Goal: Task Accomplishment & Management: Complete application form

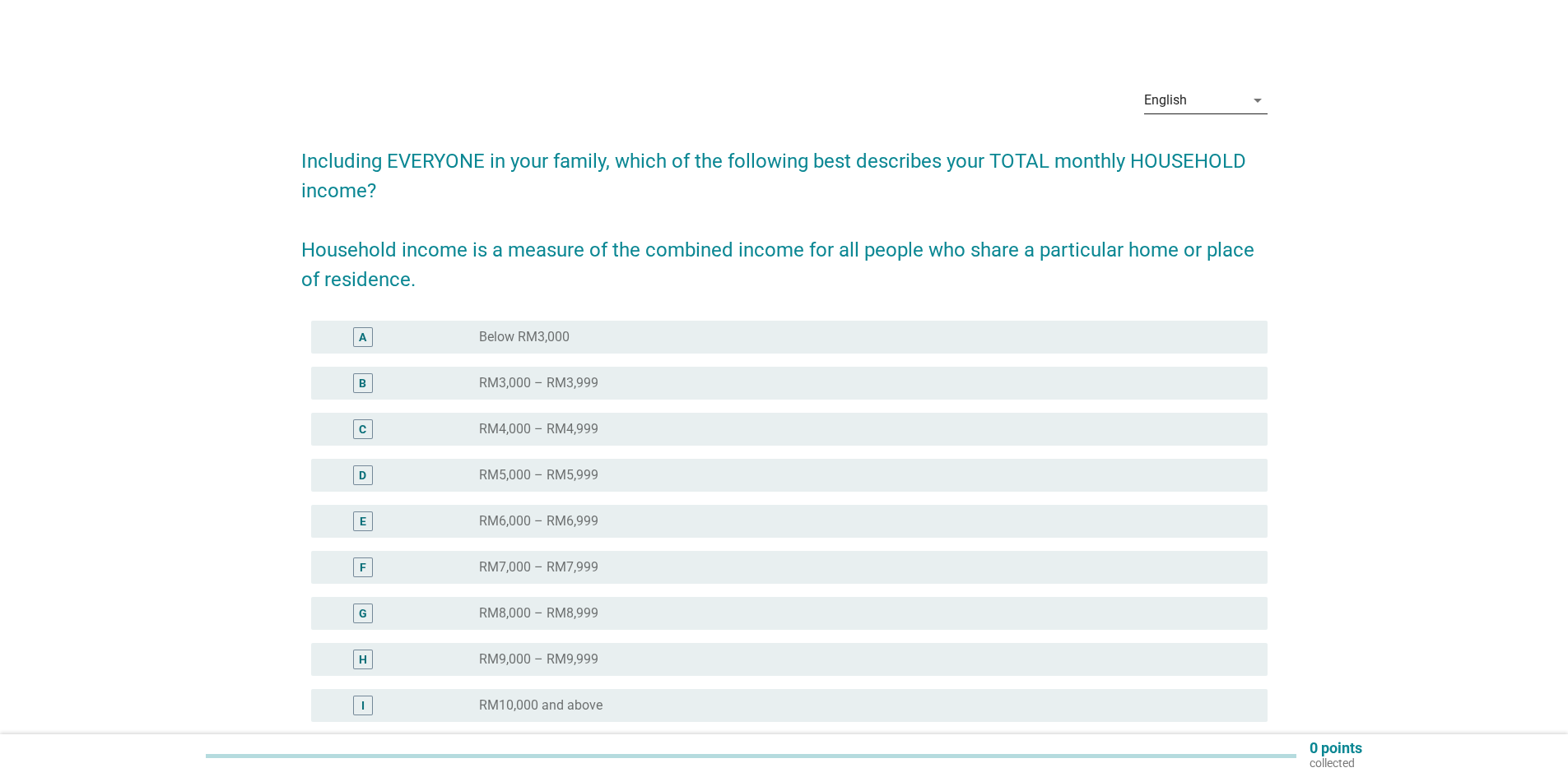
click at [1255, 108] on icon "arrow_drop_down" at bounding box center [1256, 100] width 20 height 20
click at [1213, 150] on div "Bahasa Melayu" at bounding box center [1205, 152] width 97 height 20
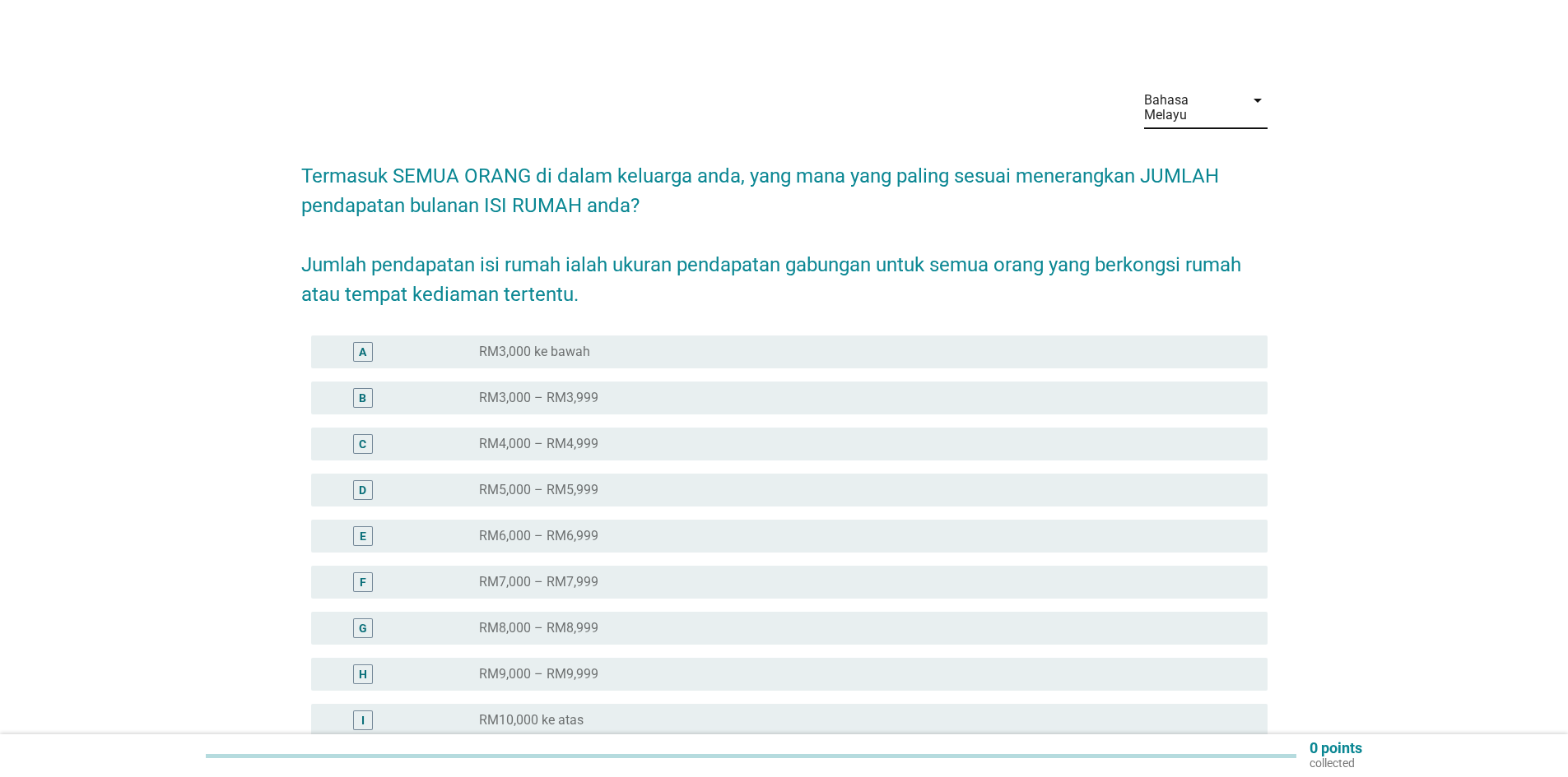
click at [620, 390] on div "radio_button_unchecked RM3,000 – RM3,999" at bounding box center [860, 398] width 762 height 17
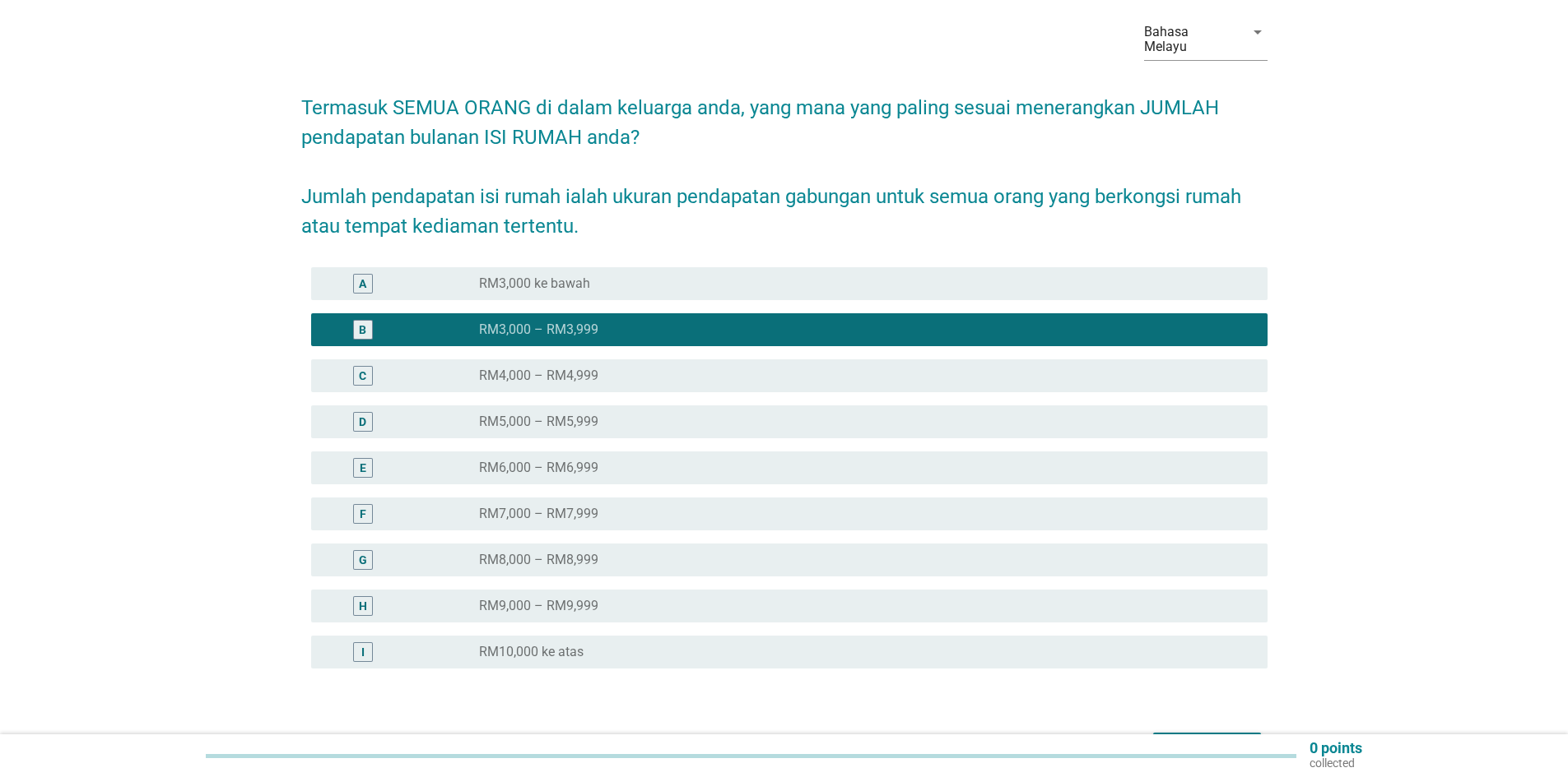
scroll to position [161, 0]
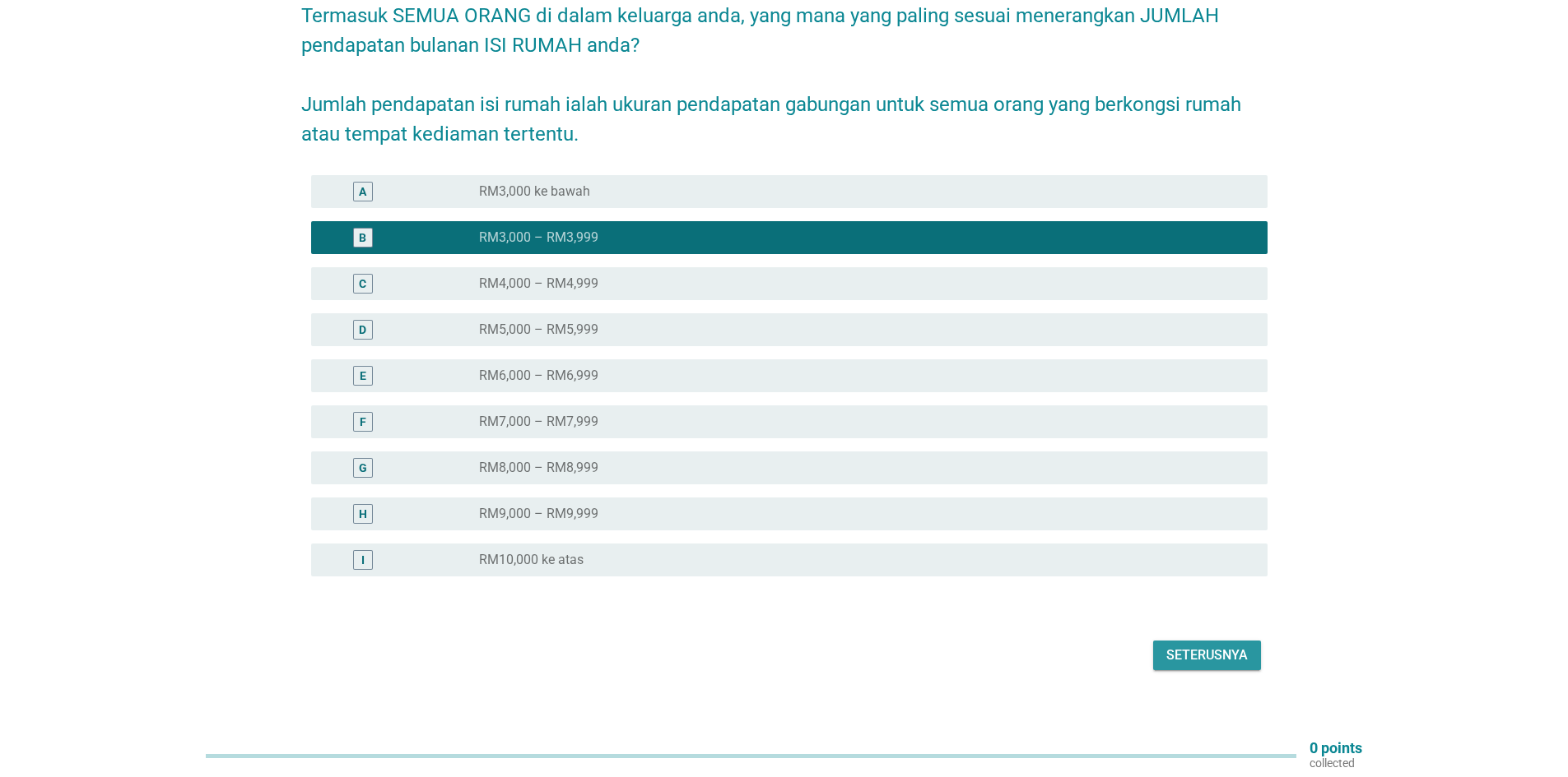
click at [1212, 645] on div "Seterusnya" at bounding box center [1206, 655] width 81 height 20
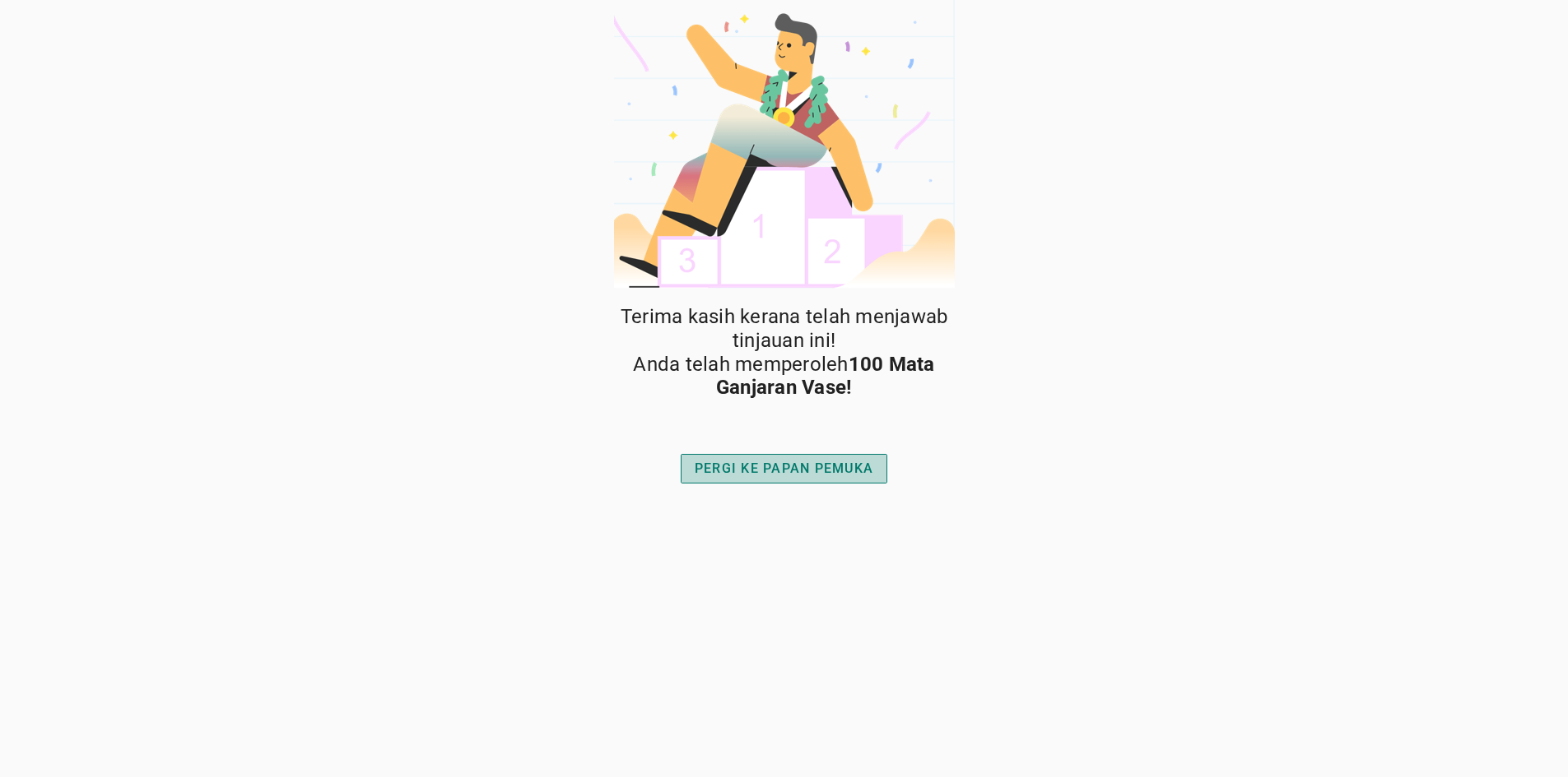
click at [792, 469] on div "PERGI KE PAPAN PEMUKA" at bounding box center [783, 468] width 179 height 20
